Goal: Information Seeking & Learning: Get advice/opinions

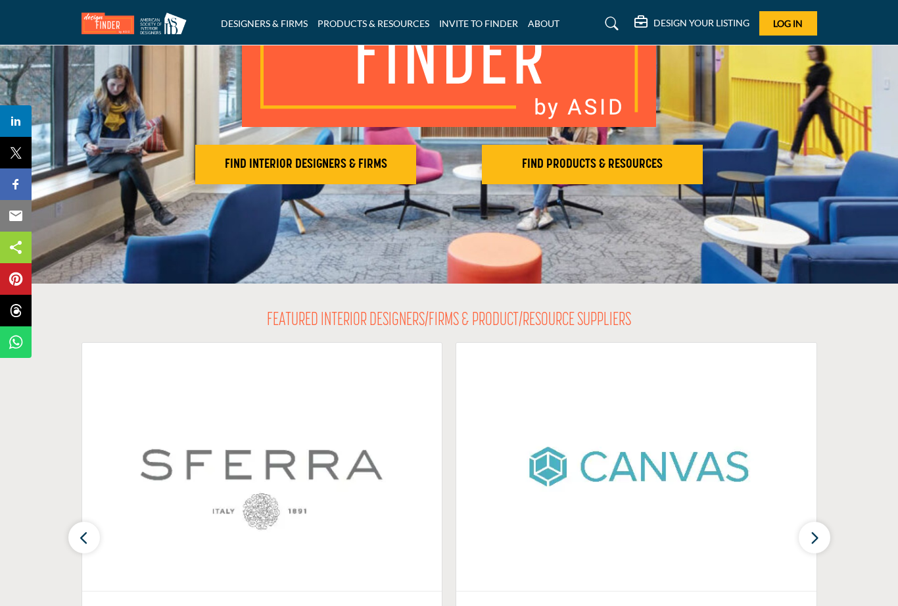
scroll to position [190, 0]
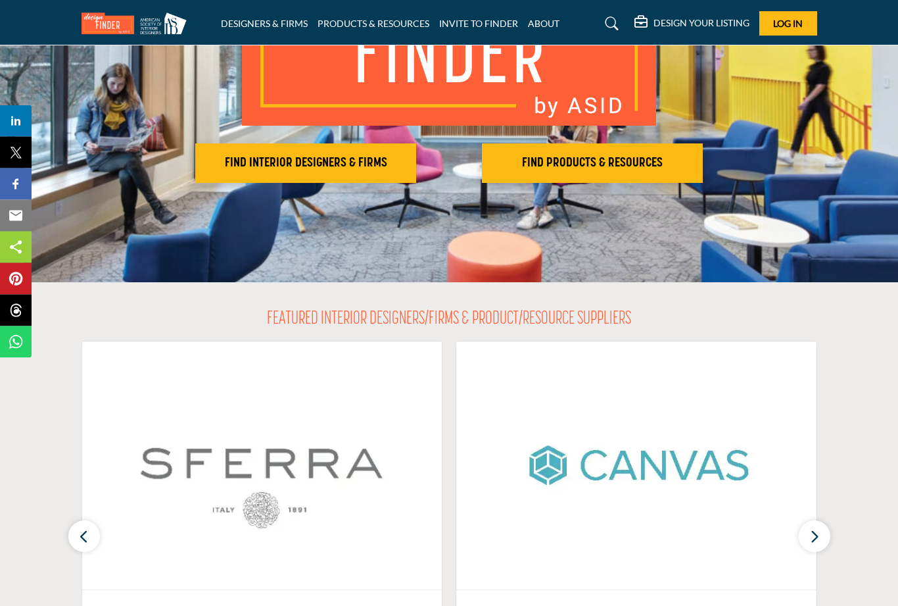
click at [347, 163] on h2 "FIND INTERIOR DESIGNERS & FIRMS" at bounding box center [305, 164] width 213 height 16
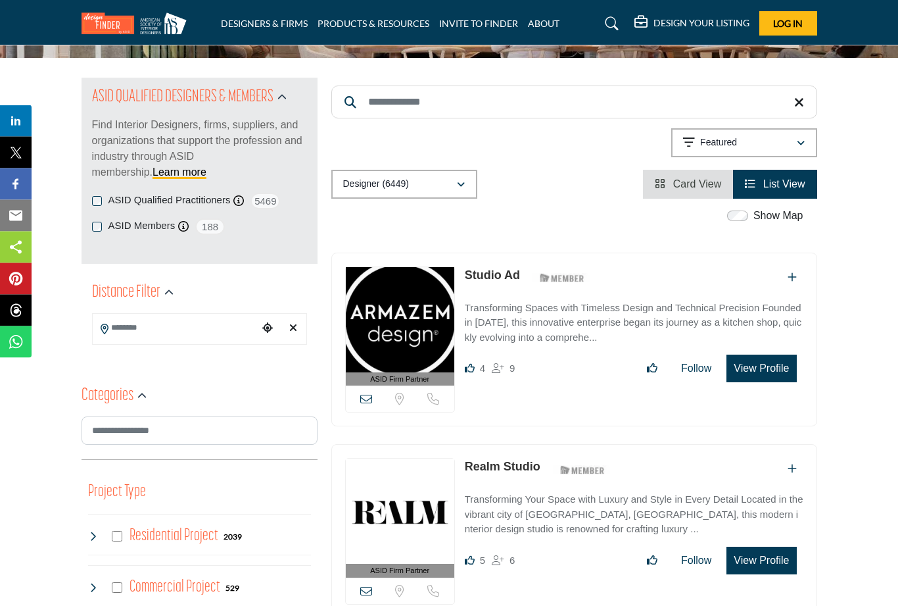
scroll to position [118, 0]
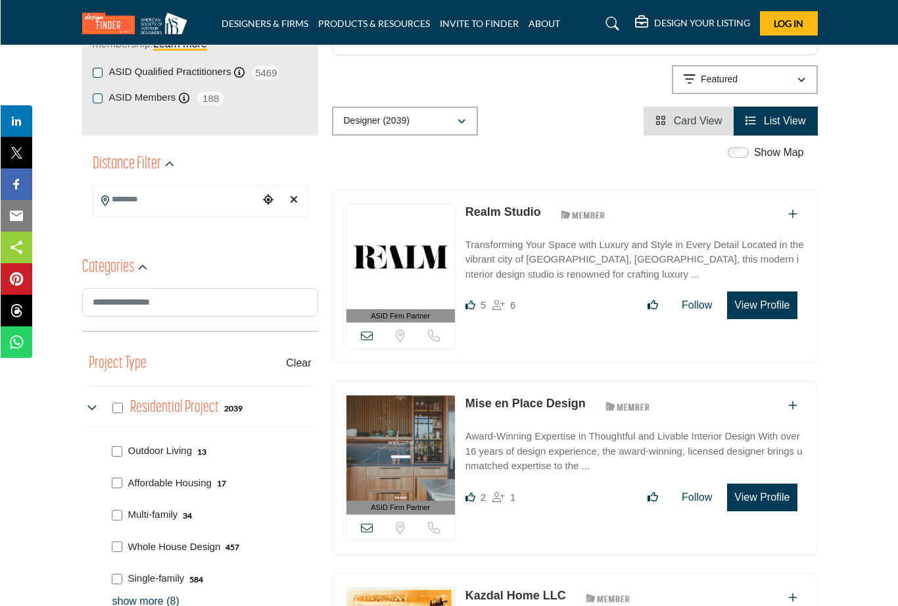
scroll to position [249, 0]
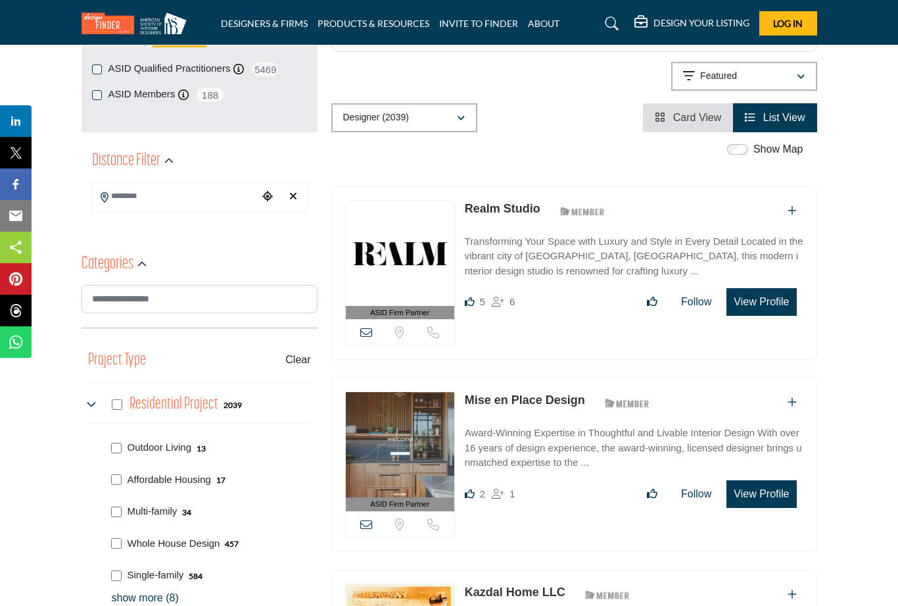
click at [201, 193] on input "Search Location" at bounding box center [176, 196] width 166 height 26
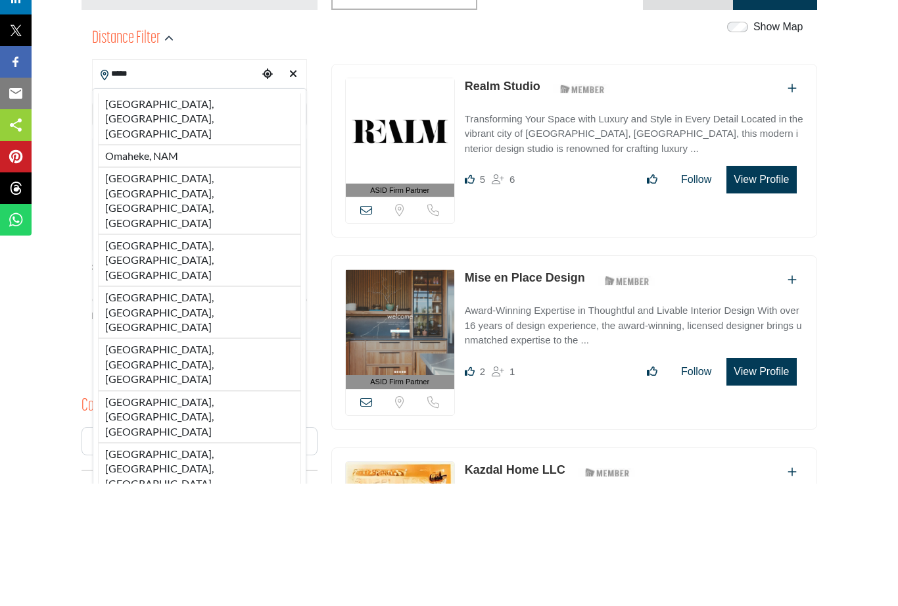
click at [166, 216] on li "Omaha, NE, USA" at bounding box center [199, 241] width 203 height 51
type input "**********"
type input "***"
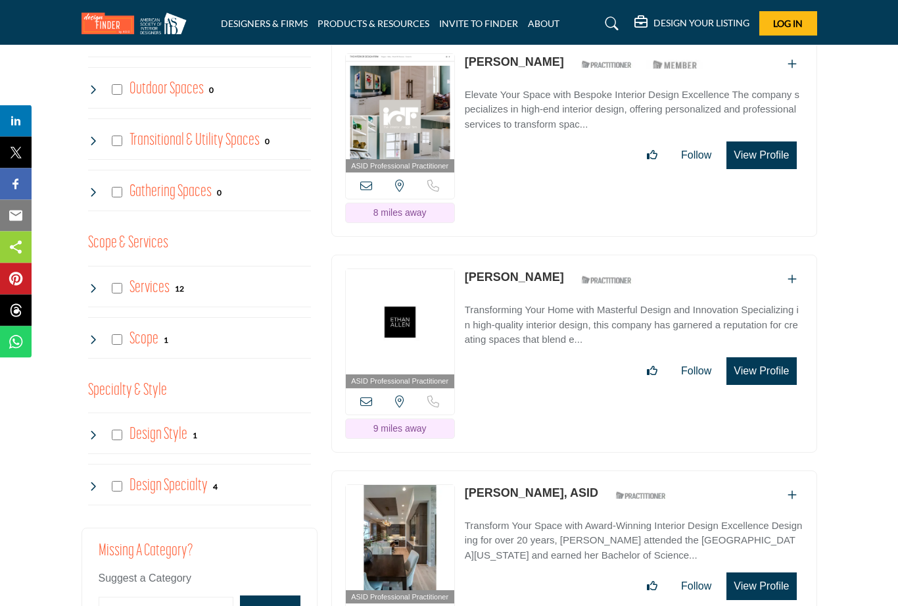
scroll to position [1336, 0]
click at [92, 482] on icon at bounding box center [93, 485] width 11 height 11
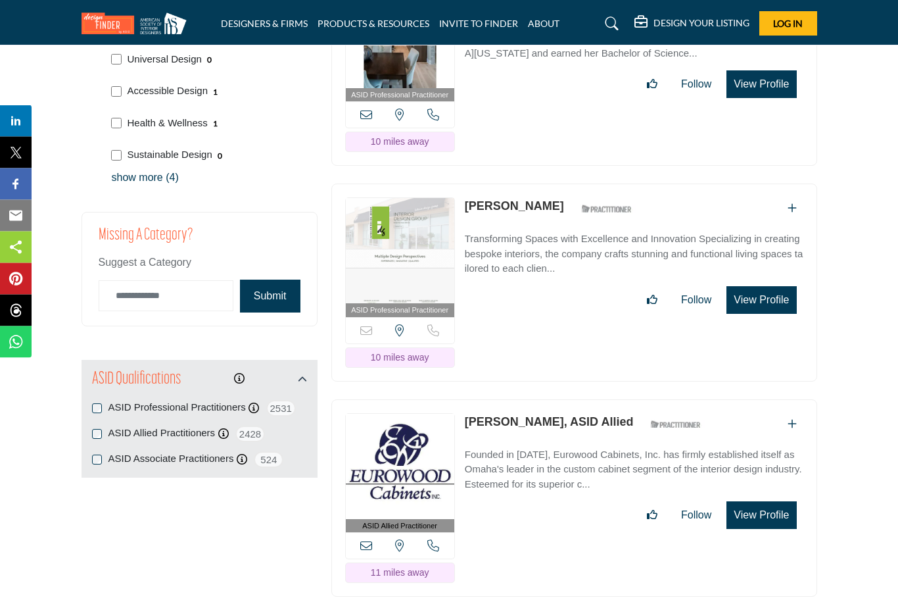
scroll to position [1837, 0]
click at [253, 403] on icon at bounding box center [254, 408] width 11 height 11
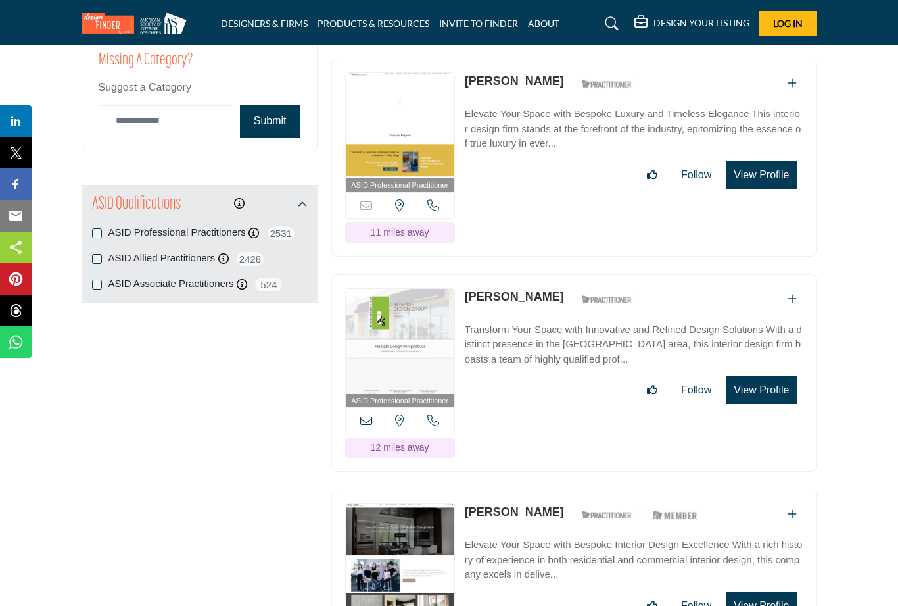
scroll to position [2007, 0]
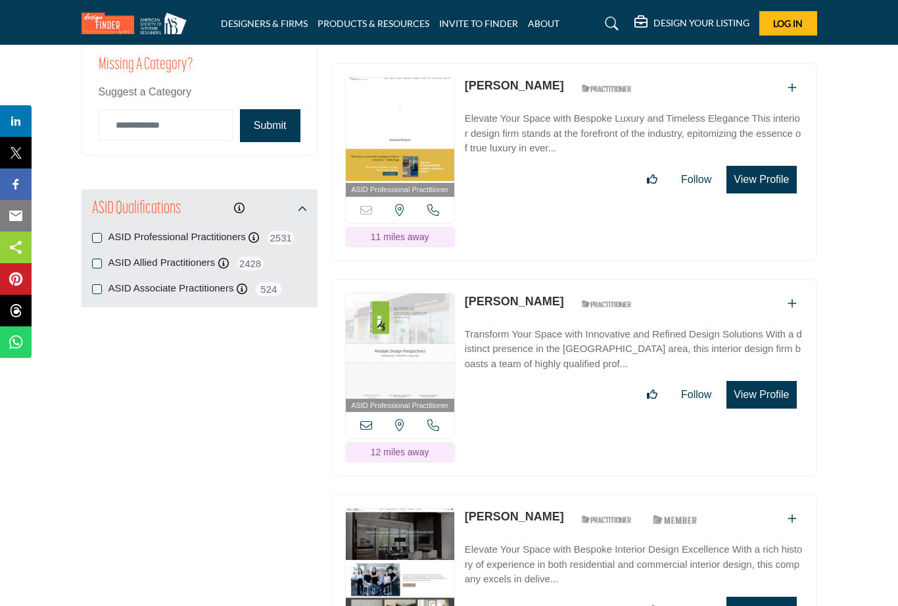
click at [220, 258] on icon at bounding box center [223, 263] width 11 height 11
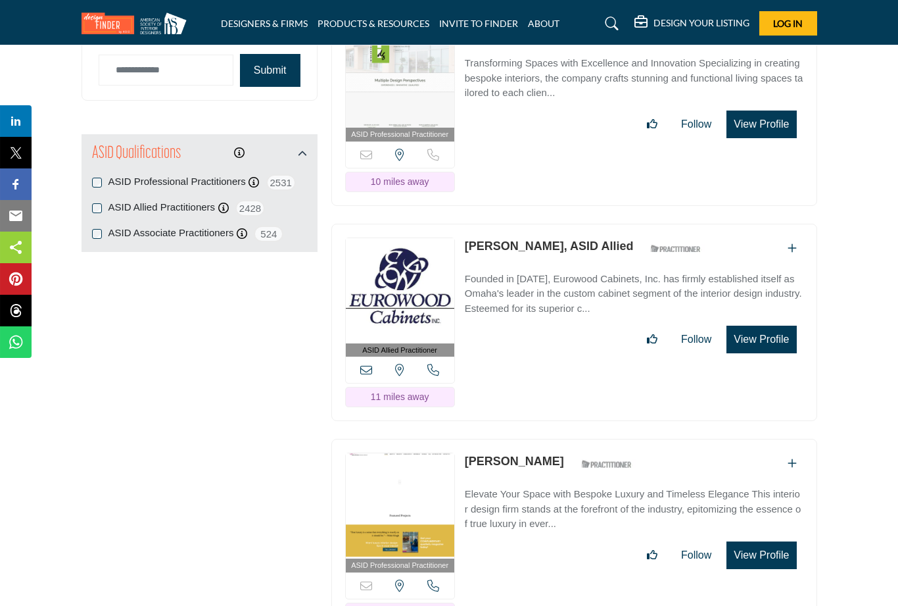
scroll to position [2063, 0]
click at [241, 228] on icon at bounding box center [242, 233] width 11 height 11
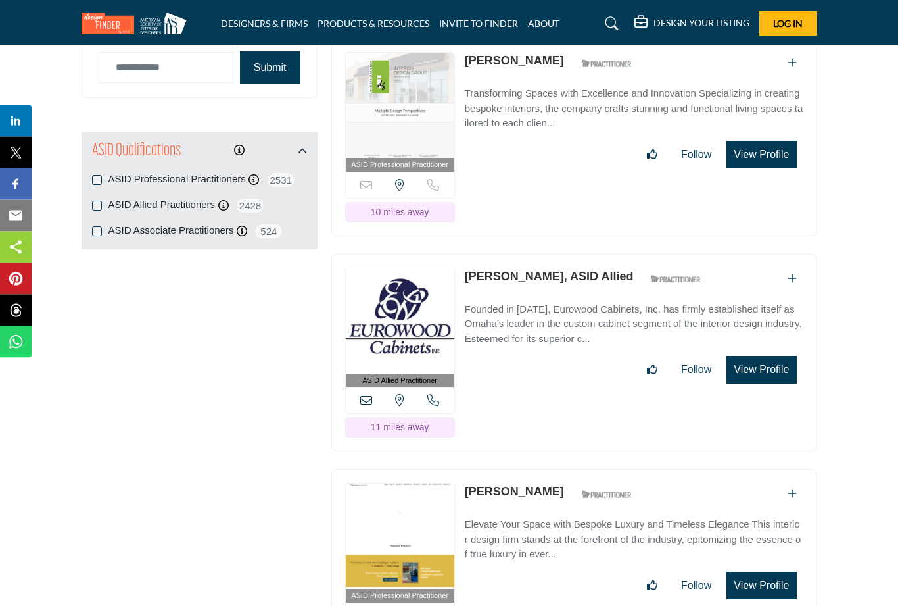
scroll to position [2065, 0]
click at [234, 147] on icon "Information about" at bounding box center [239, 150] width 11 height 11
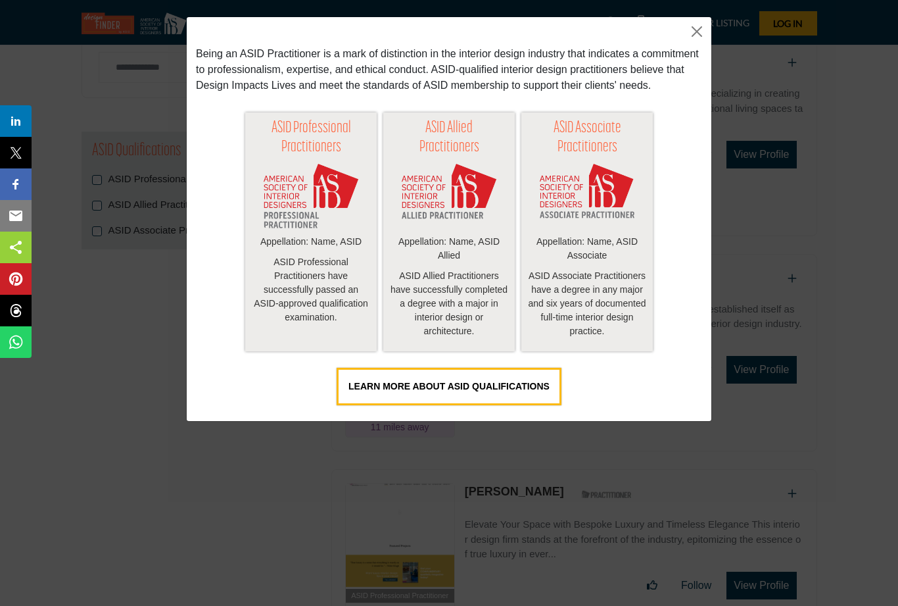
click at [702, 30] on button "Close" at bounding box center [697, 32] width 20 height 20
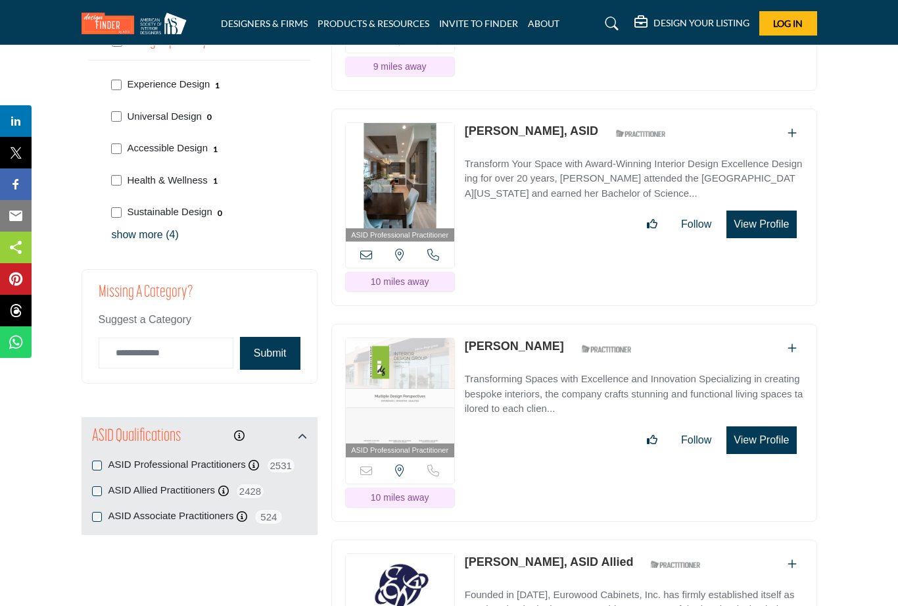
scroll to position [1779, 0]
click at [241, 431] on icon "Information about" at bounding box center [239, 436] width 11 height 11
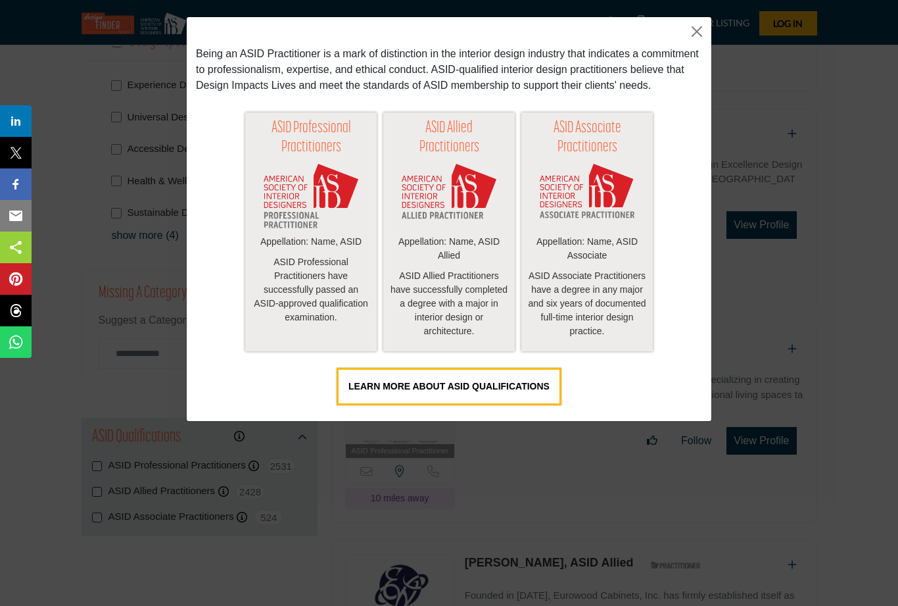
click at [697, 31] on button "Close" at bounding box center [697, 32] width 20 height 20
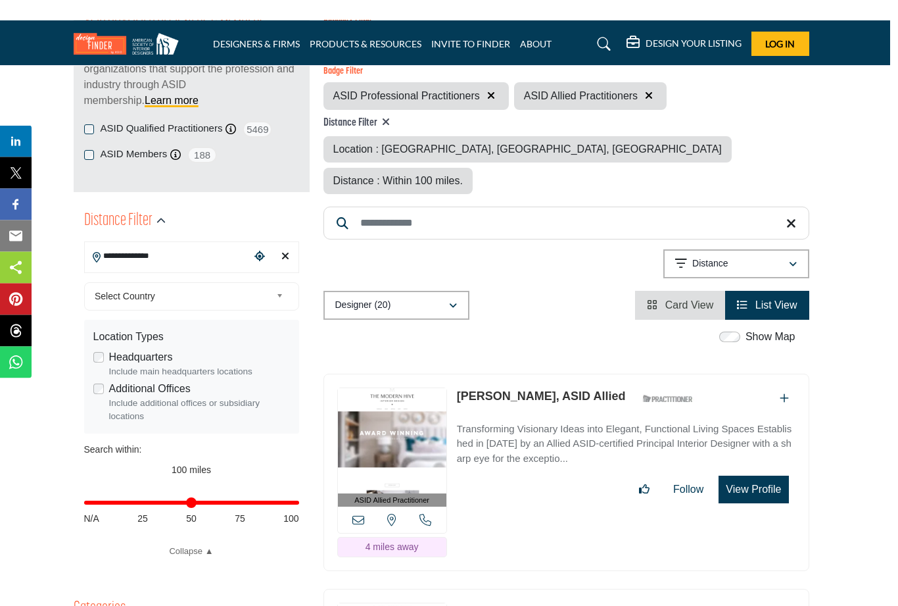
scroll to position [188, 8]
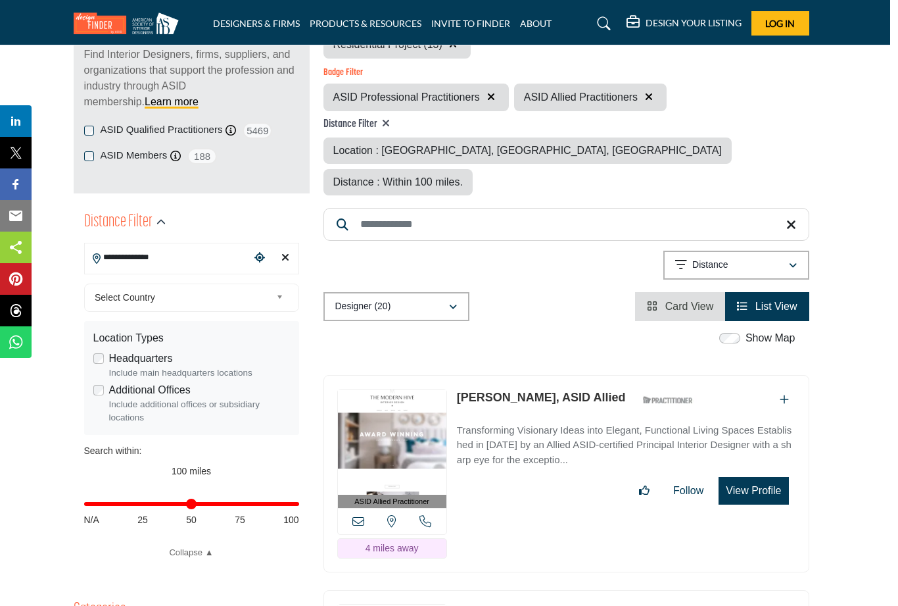
click at [463, 176] on span "Distance : Within 100 miles." at bounding box center [398, 181] width 130 height 11
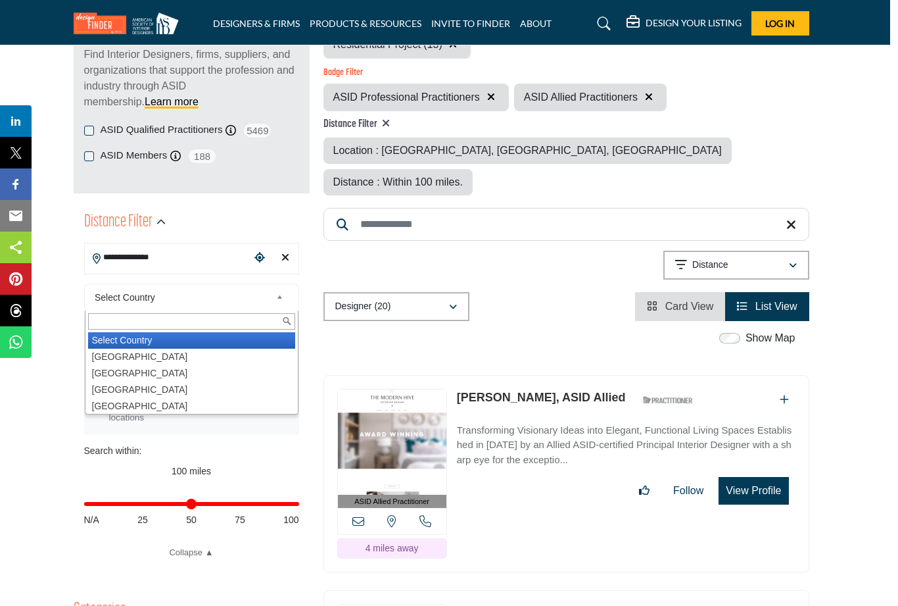
scroll to position [187, 0]
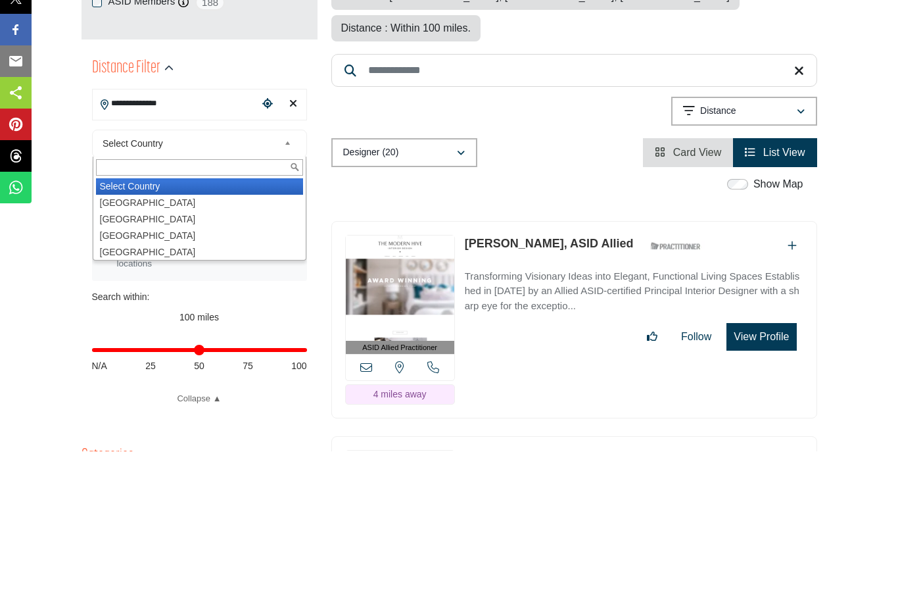
click at [237, 245] on input "**********" at bounding box center [176, 258] width 166 height 26
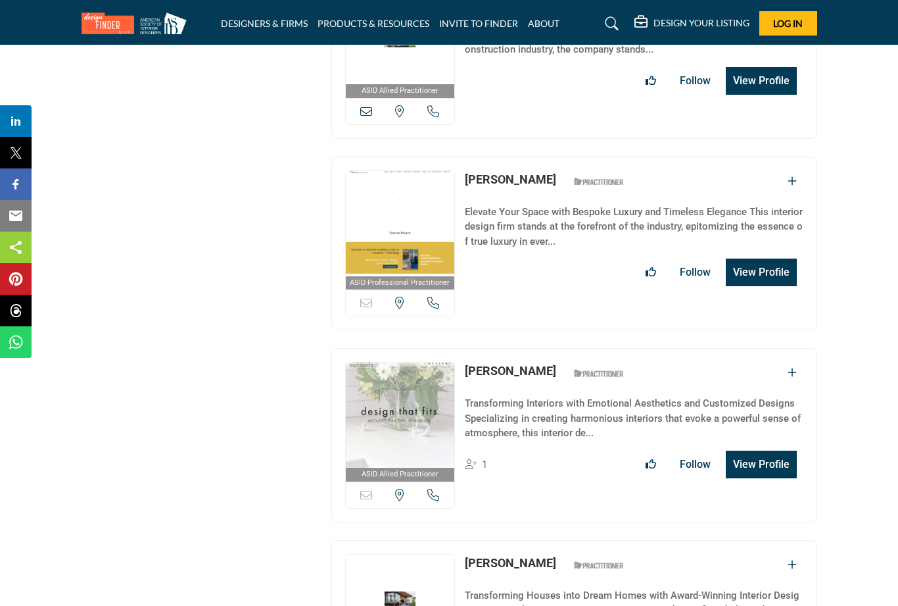
scroll to position [3385, 0]
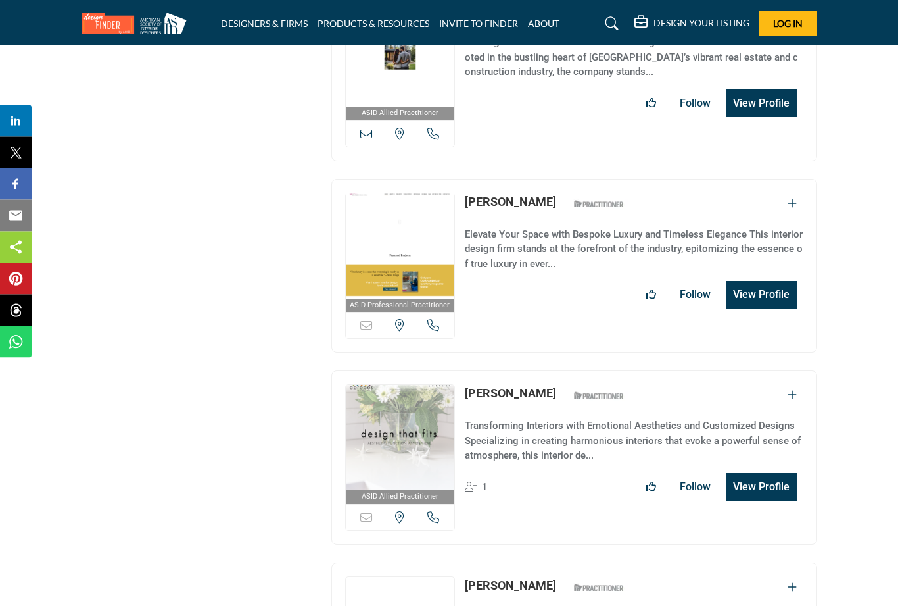
click at [769, 474] on button "View Profile" at bounding box center [761, 488] width 71 height 28
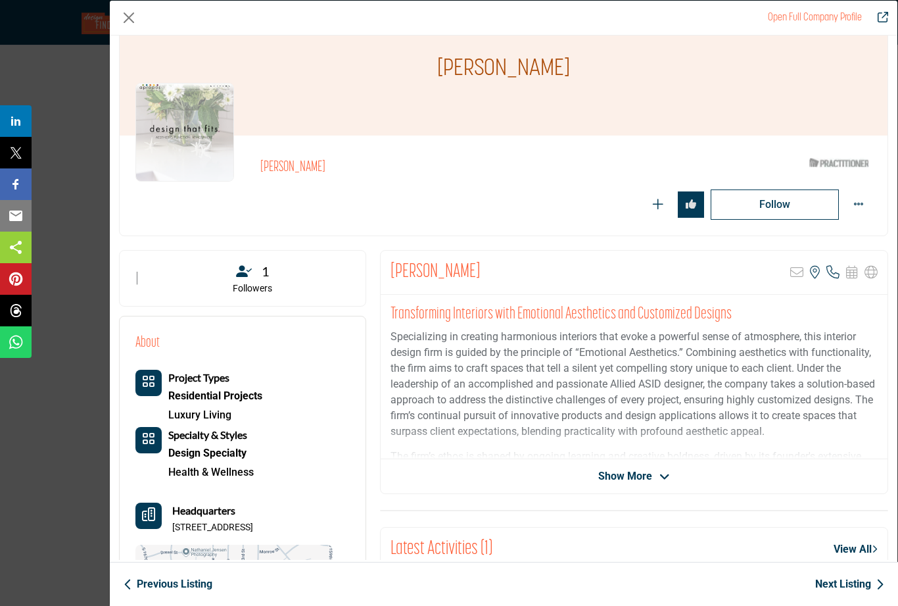
scroll to position [36, 0]
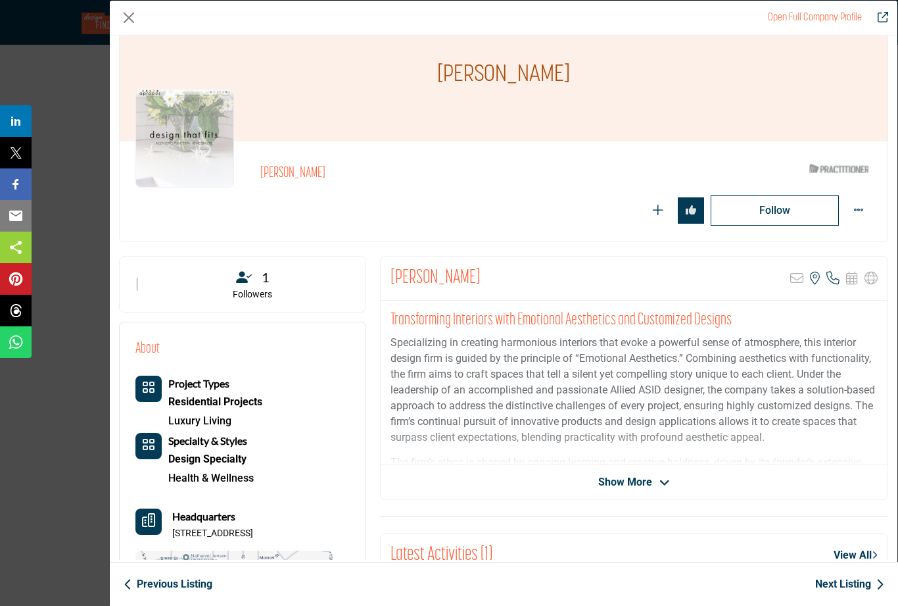
click at [869, 277] on icon "Company Data Modal" at bounding box center [871, 278] width 13 height 13
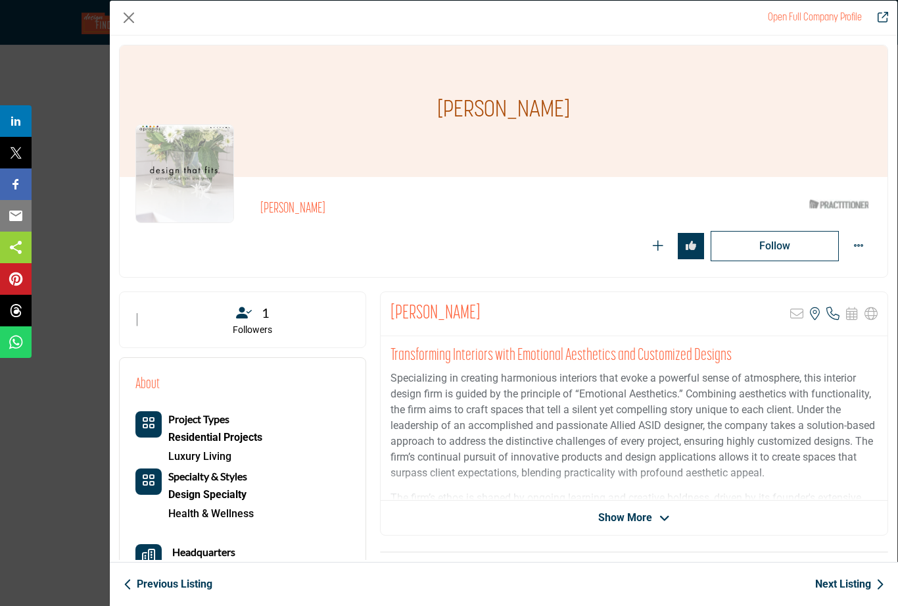
scroll to position [0, 0]
click at [132, 11] on button "Close" at bounding box center [129, 18] width 20 height 20
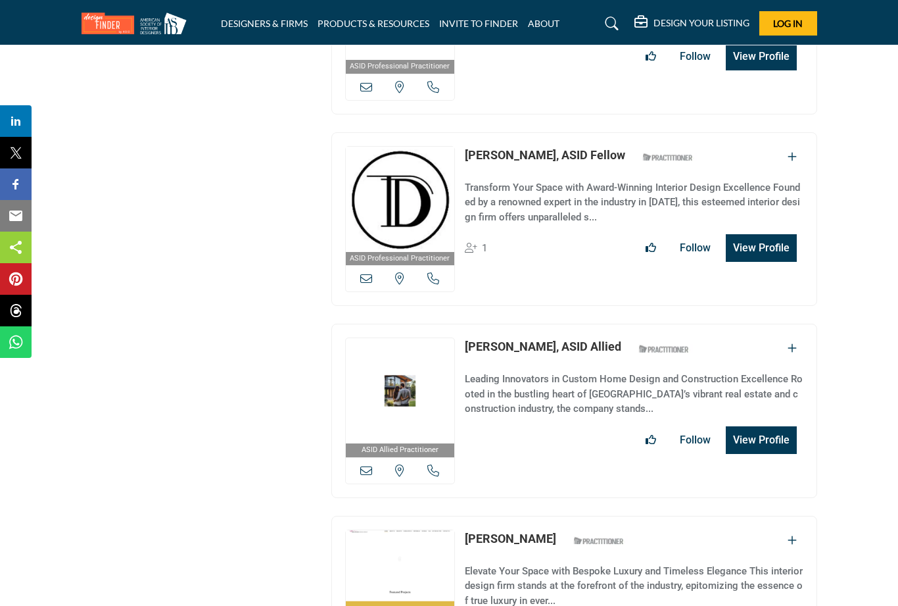
scroll to position [3027, 0]
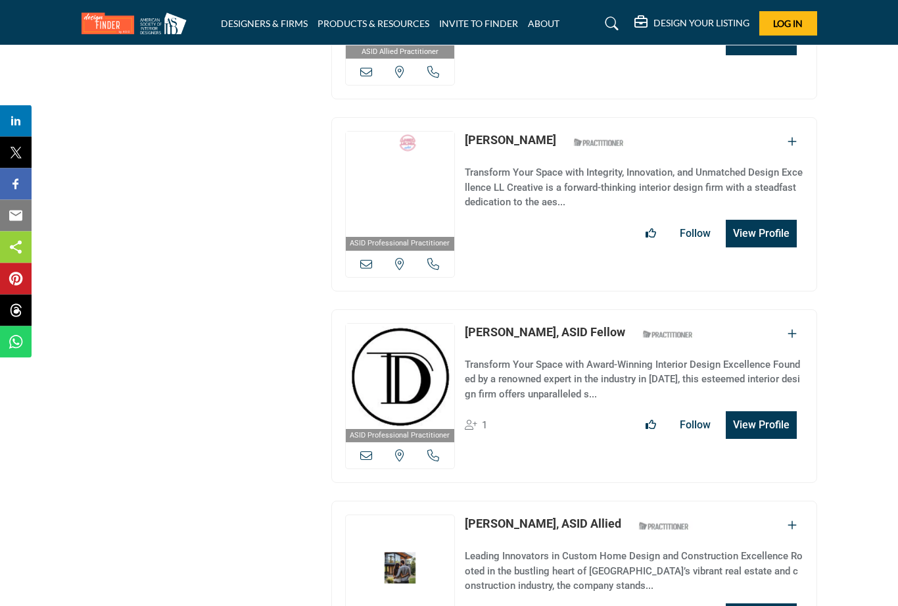
click at [765, 412] on button "View Profile" at bounding box center [761, 426] width 71 height 28
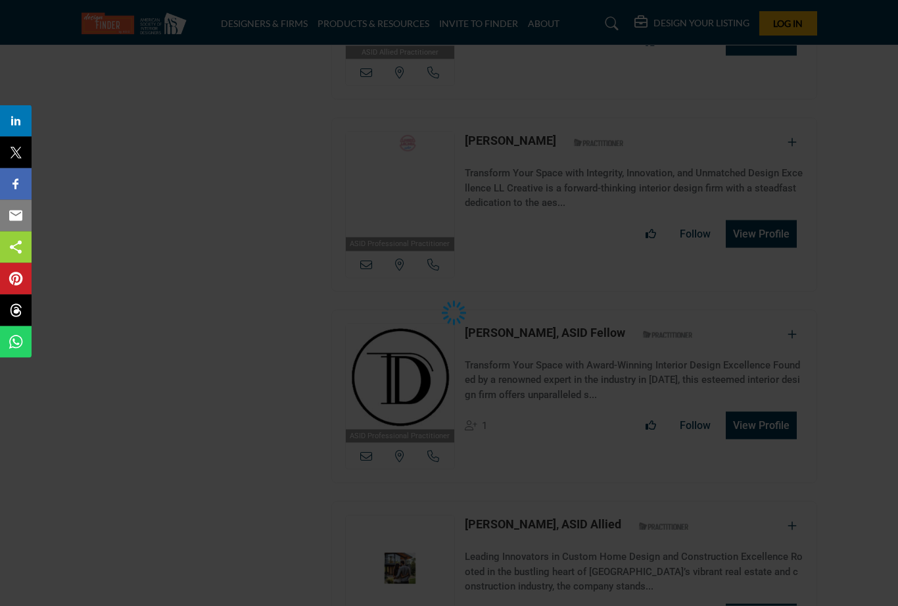
scroll to position [2850, 0]
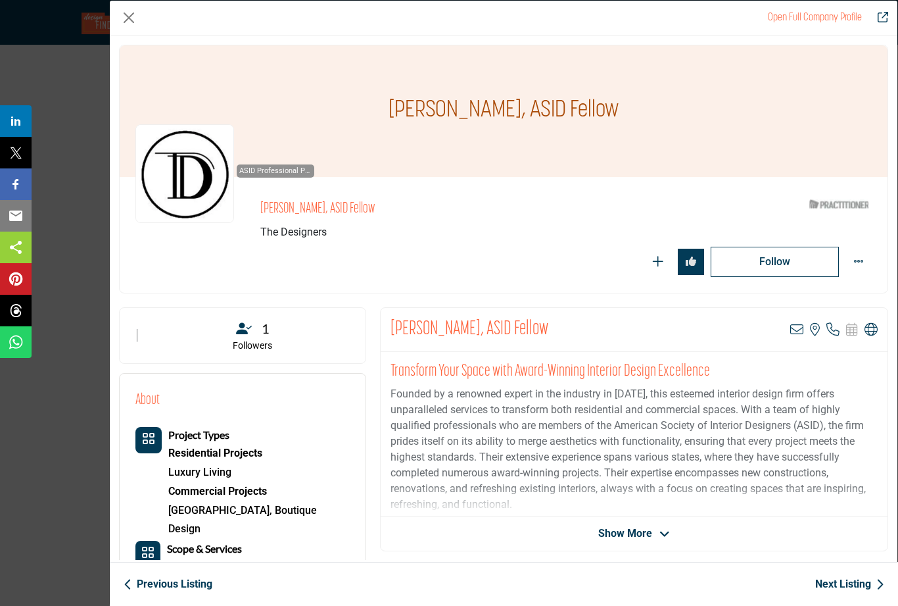
click at [876, 329] on icon "Company Data Modal" at bounding box center [871, 329] width 13 height 13
click at [873, 324] on icon "Company Data Modal" at bounding box center [871, 329] width 13 height 13
click at [829, 356] on p "Visit Website" at bounding box center [813, 359] width 137 height 11
click at [825, 359] on p "Visit Website" at bounding box center [813, 359] width 137 height 11
click at [823, 361] on p "Visit Website" at bounding box center [813, 359] width 137 height 11
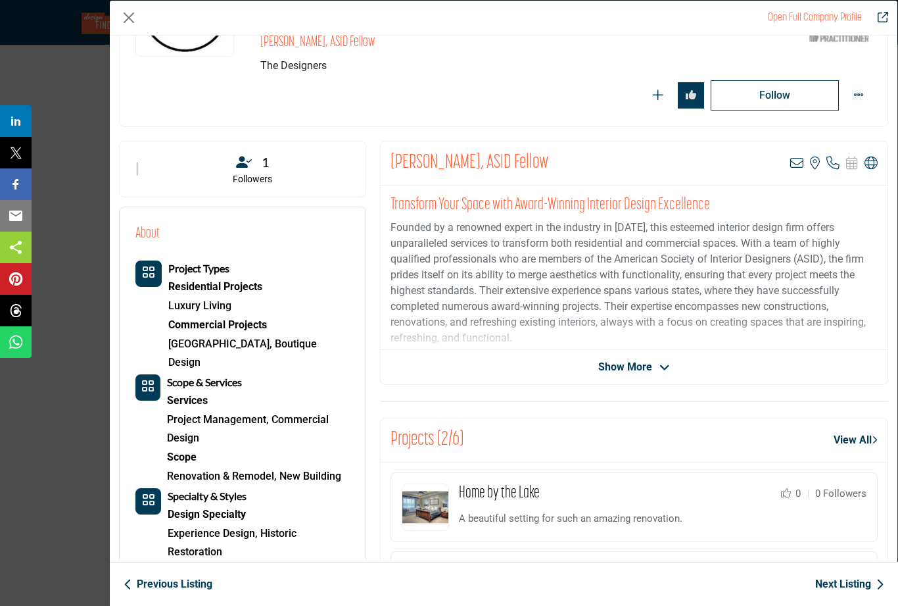
scroll to position [166, 0]
click at [881, 157] on div "Marilyn Hansen, ASID Fellow View email address of this listing View the locatio…" at bounding box center [634, 164] width 507 height 44
click at [875, 163] on icon "Company Data Modal" at bounding box center [871, 163] width 13 height 13
click at [841, 189] on p "Visit Website" at bounding box center [813, 194] width 137 height 11
click at [818, 197] on p "Visit Website" at bounding box center [813, 194] width 137 height 11
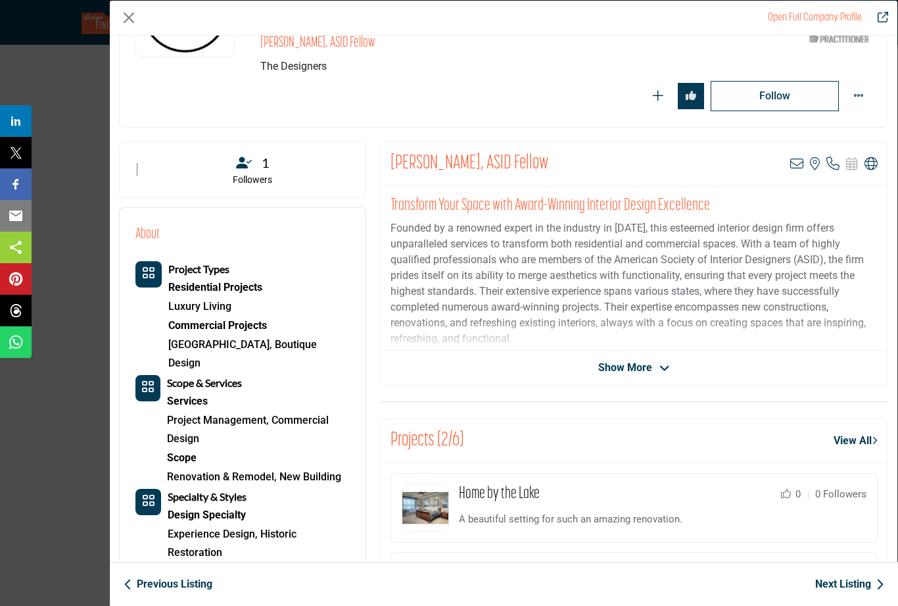
click at [651, 360] on span "Show More" at bounding box center [625, 368] width 54 height 16
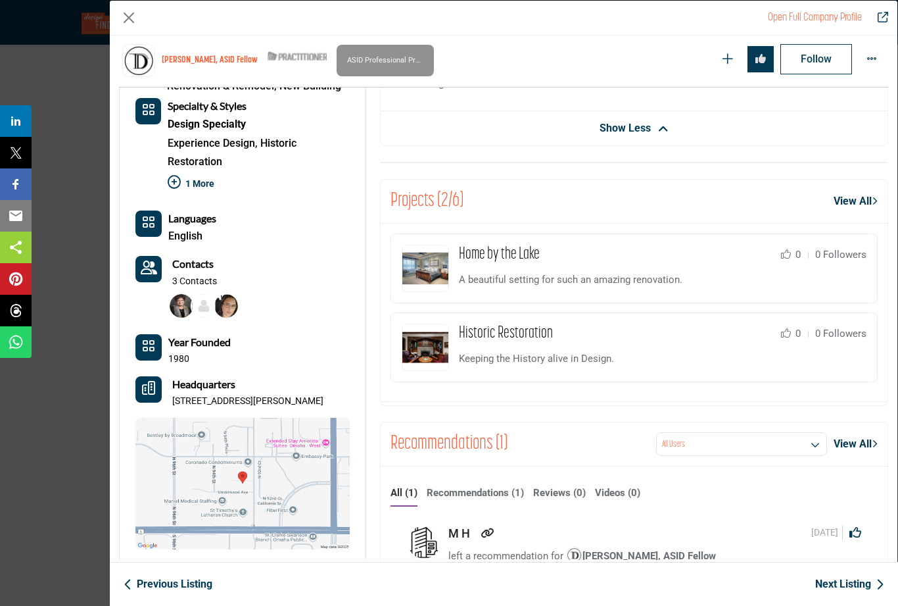
scroll to position [611, 0]
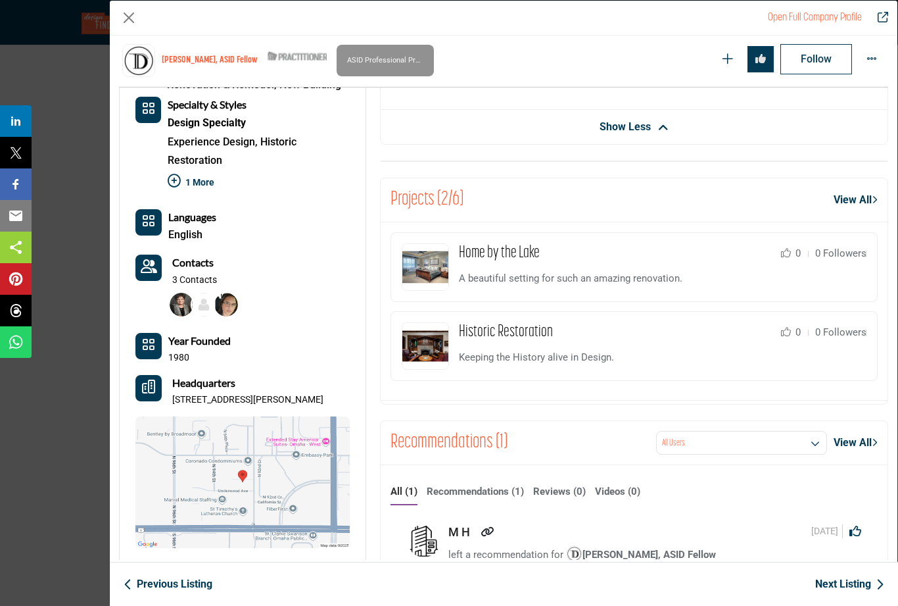
click at [844, 196] on link "View All" at bounding box center [856, 200] width 44 height 16
click at [856, 200] on link "View All" at bounding box center [856, 200] width 44 height 16
click at [511, 253] on link "Home by the Lake" at bounding box center [499, 253] width 81 height 16
click at [512, 257] on link "Home by the Lake" at bounding box center [499, 253] width 81 height 16
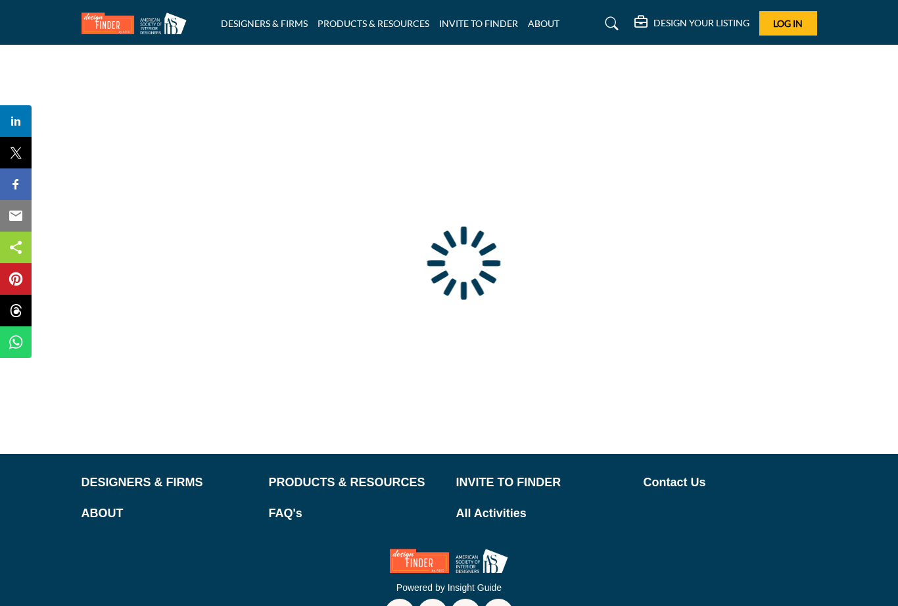
type input "**********"
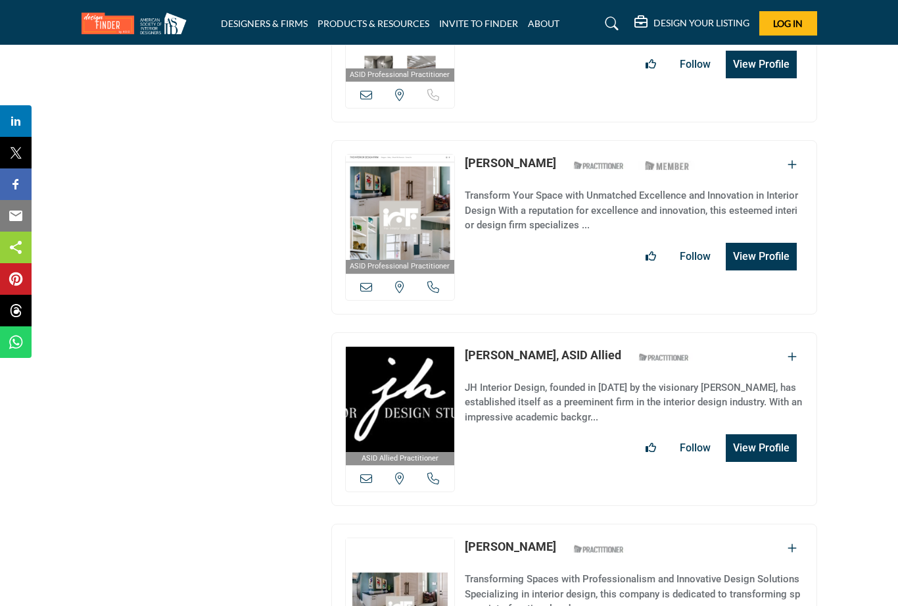
scroll to position [2804, 0]
